Goal: Task Accomplishment & Management: Manage account settings

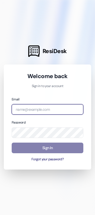
click at [53, 112] on input "email" at bounding box center [48, 109] width 72 height 11
click at [32, 107] on input "email" at bounding box center [48, 109] width 72 height 11
type input "[EMAIL_ADDRESS][DOMAIN_NAME]"
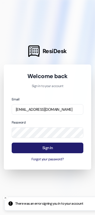
click at [34, 150] on button "Sign In" at bounding box center [48, 148] width 72 height 11
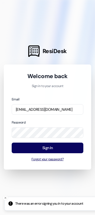
click at [39, 158] on button "Forgot your password?" at bounding box center [48, 159] width 72 height 5
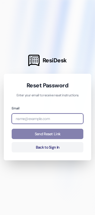
click at [52, 118] on input "email" at bounding box center [48, 119] width 72 height 11
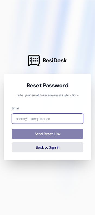
type input "[EMAIL_ADDRESS][DOMAIN_NAME]"
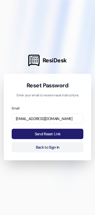
click at [36, 135] on button "Send Reset Link" at bounding box center [48, 134] width 72 height 11
